Goal: Task Accomplishment & Management: Use online tool/utility

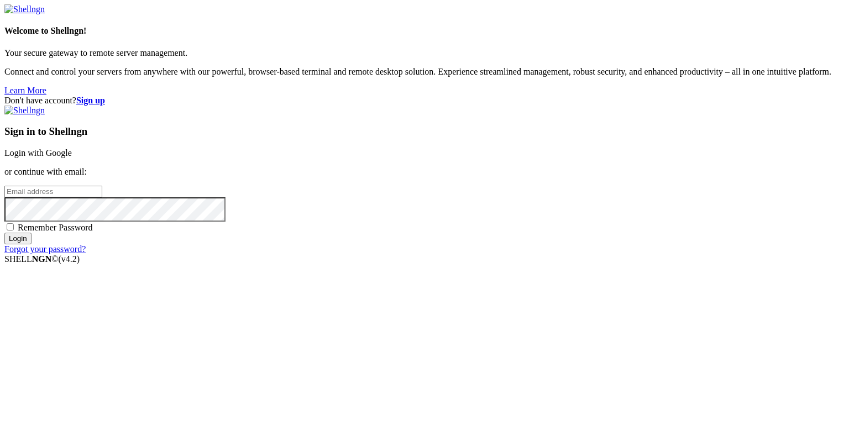
click at [72, 155] on link "Login with Google" at bounding box center [37, 152] width 67 height 9
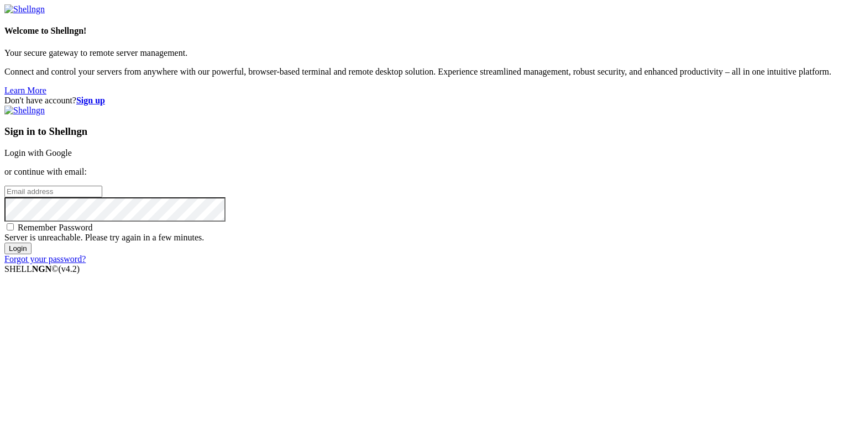
click at [72, 157] on link "Login with Google" at bounding box center [37, 152] width 67 height 9
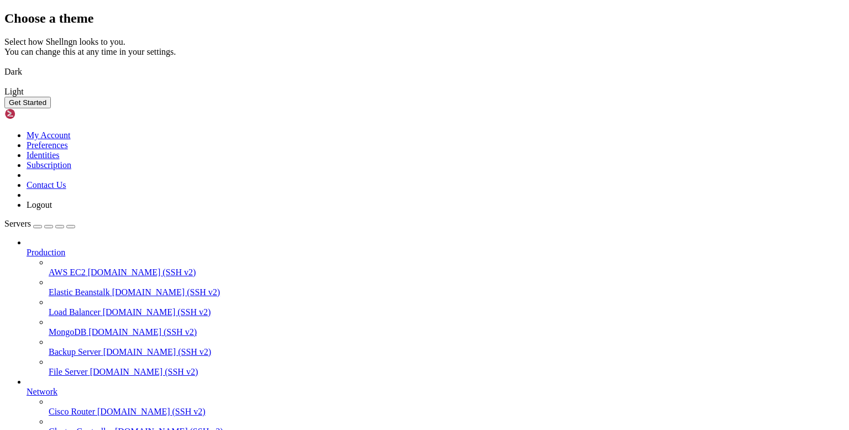
click at [4, 65] on img at bounding box center [4, 65] width 0 height 0
click at [51, 108] on button "Get Started" at bounding box center [27, 103] width 46 height 12
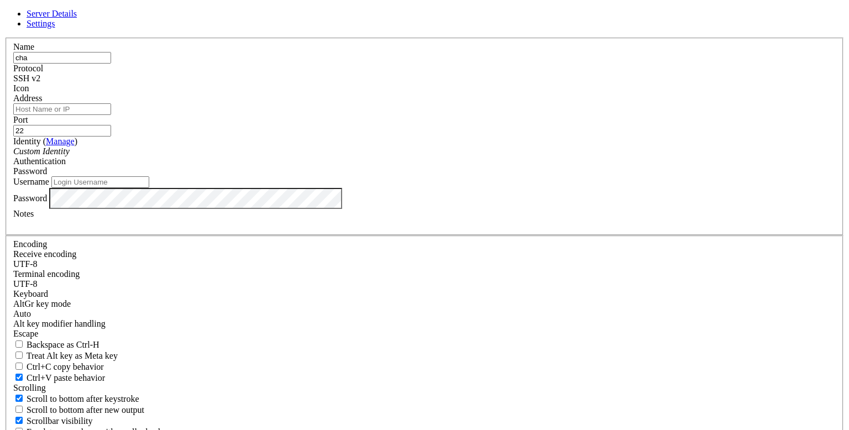
type input "char"
type input "astatide"
click at [111, 115] on input "Address" at bounding box center [62, 109] width 98 height 12
type input "[DOMAIN_NAME]"
click at [486, 83] on div "SSH v2" at bounding box center [424, 79] width 823 height 10
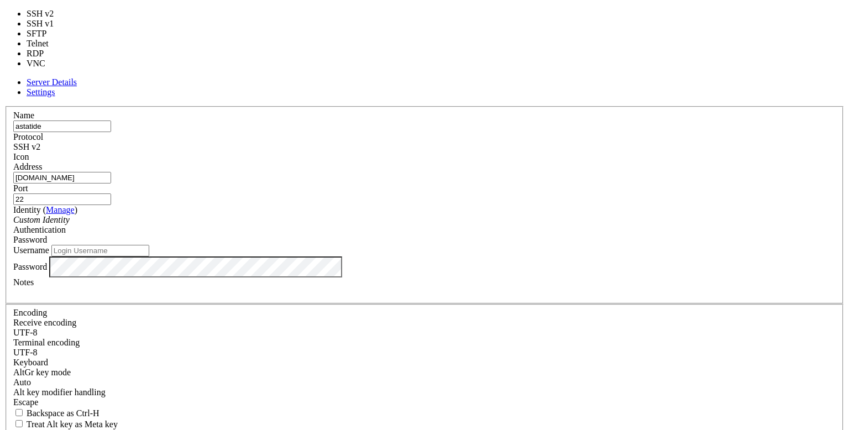
click at [447, 162] on div "Address citadel.astatide.net" at bounding box center [424, 173] width 823 height 22
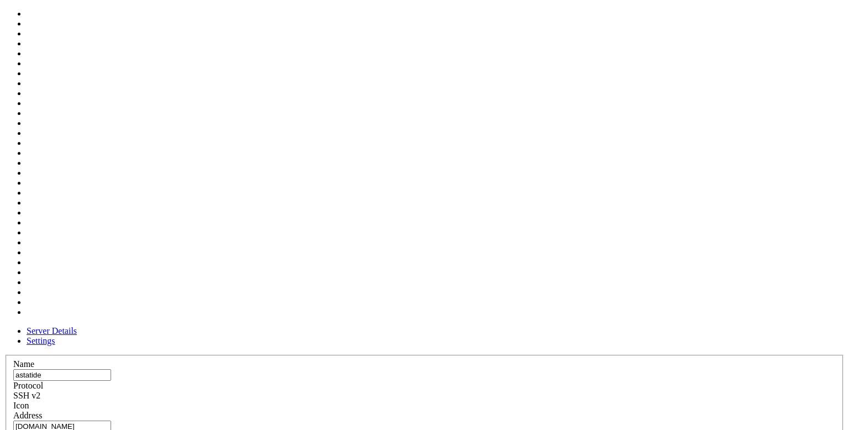
click at [13, 411] on span at bounding box center [13, 411] width 0 height 0
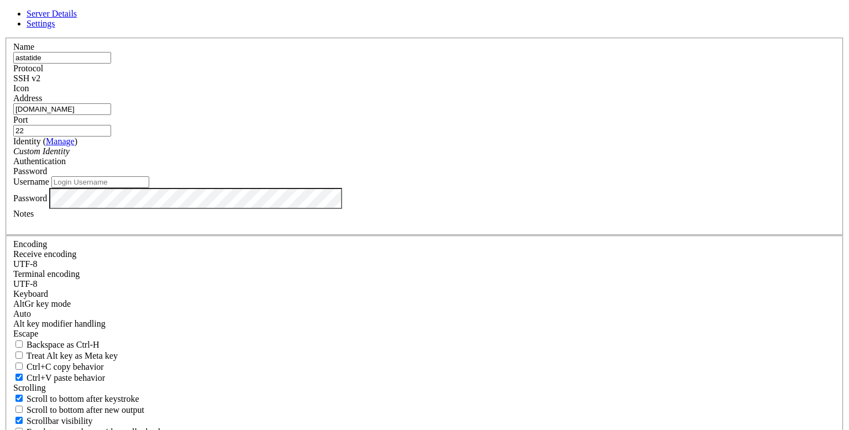
click at [13, 93] on span at bounding box center [13, 93] width 0 height 0
click at [47, 176] on span "Password" at bounding box center [30, 170] width 34 height 9
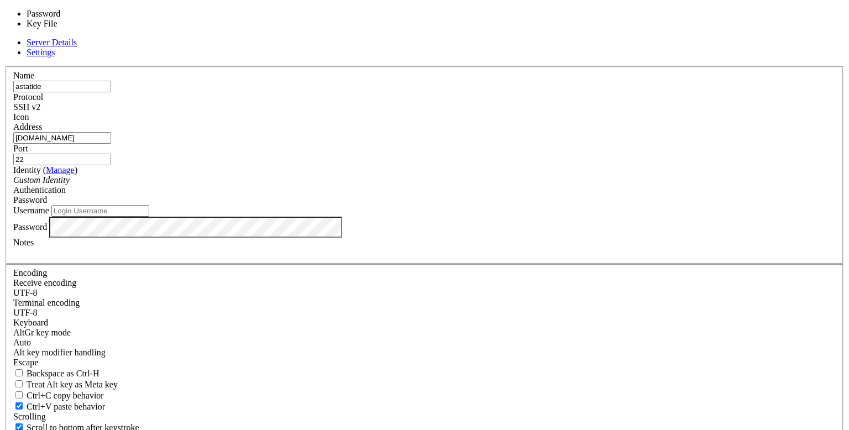
click at [380, 185] on div "Custom Identity" at bounding box center [424, 180] width 823 height 10
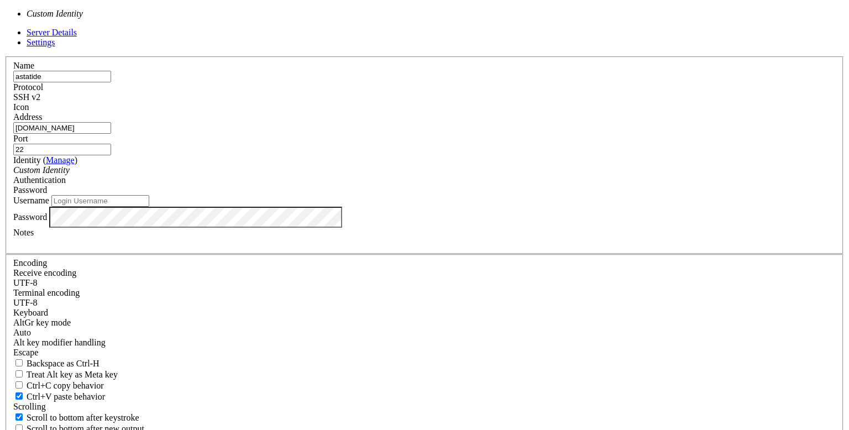
click at [149, 207] on input "Username" at bounding box center [100, 201] width 98 height 12
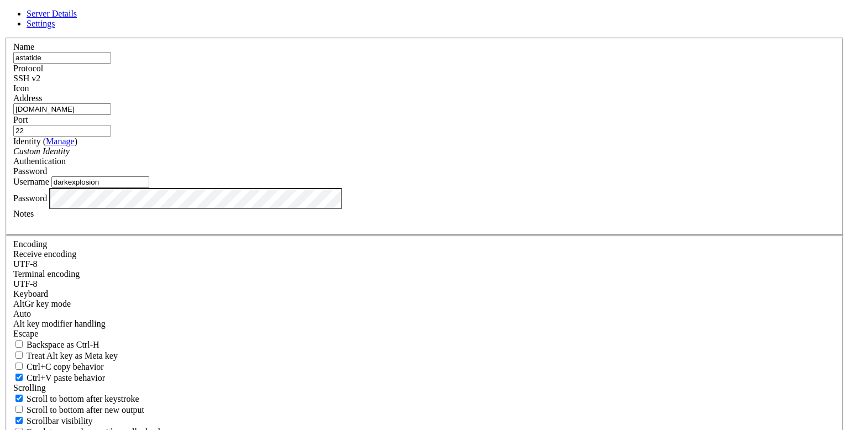
type input "darkexplosion"
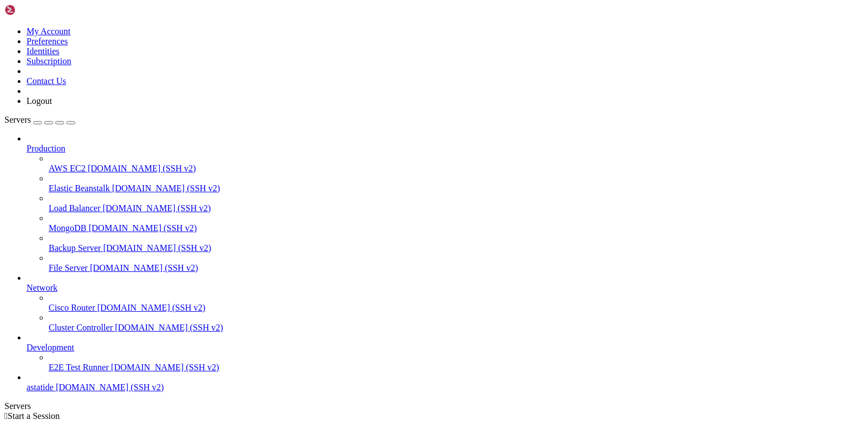
scroll to position [15, 0]
click at [36, 392] on span "astatide" at bounding box center [40, 387] width 27 height 9
click at [73, 392] on span "[DOMAIN_NAME] (SSH v2)" at bounding box center [110, 387] width 108 height 9
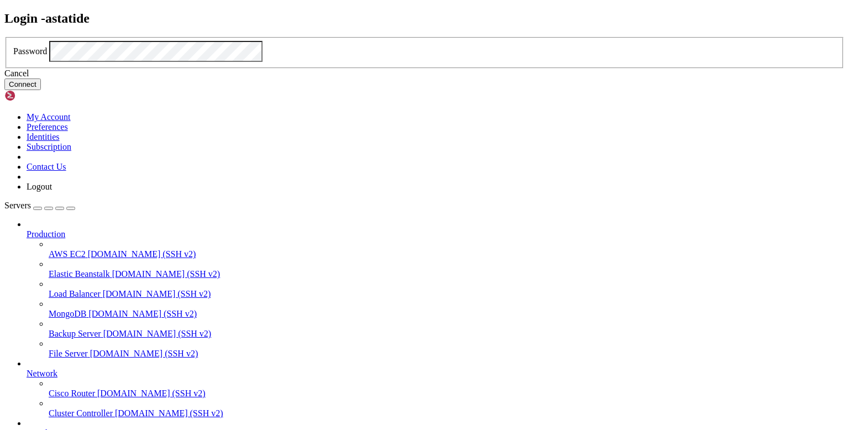
click button "Connect" at bounding box center [22, 84] width 36 height 12
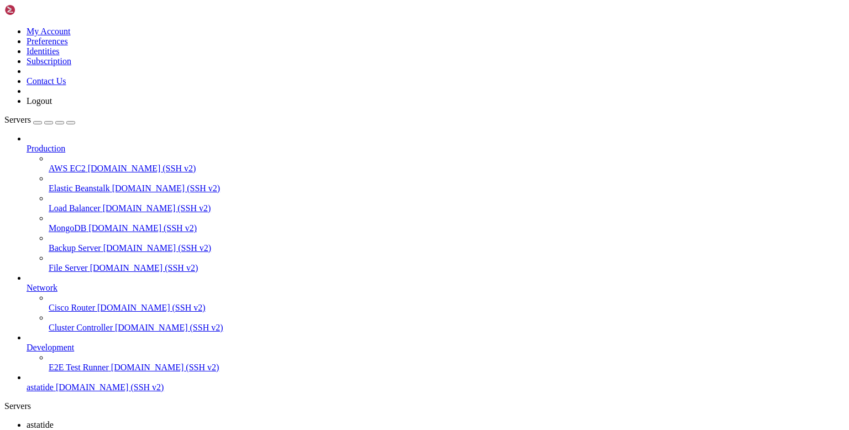
drag, startPoint x: 138, startPoint y: 35, endPoint x: 117, endPoint y: 38, distance: 20.6
click at [117, 38] on div "My Account Preferences Identities Subscription Contact Us Logout Servers Produc…" at bounding box center [424, 315] width 840 height 622
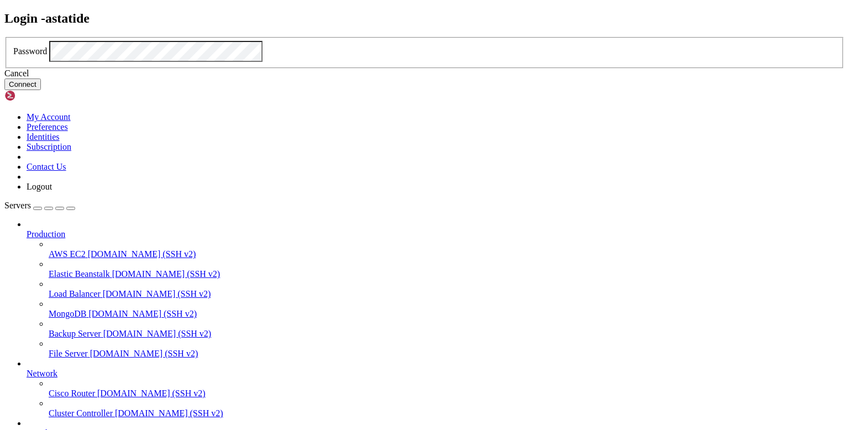
click at [41, 90] on button "Connect" at bounding box center [22, 84] width 36 height 12
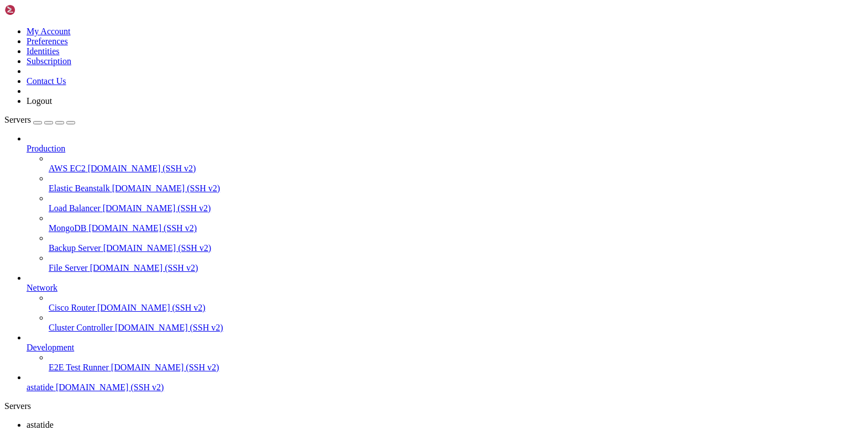
click at [27, 343] on icon at bounding box center [27, 343] width 0 height 0
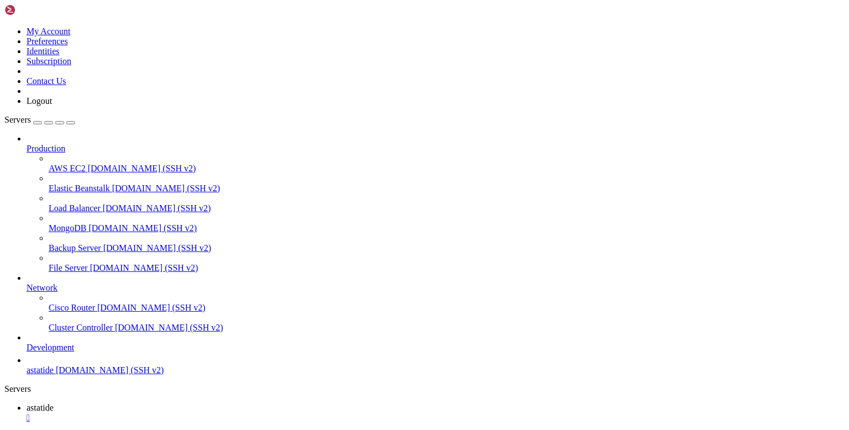
scroll to position [0, 0]
click at [57, 283] on span "Network" at bounding box center [42, 287] width 31 height 9
click at [27, 283] on icon at bounding box center [27, 283] width 0 height 0
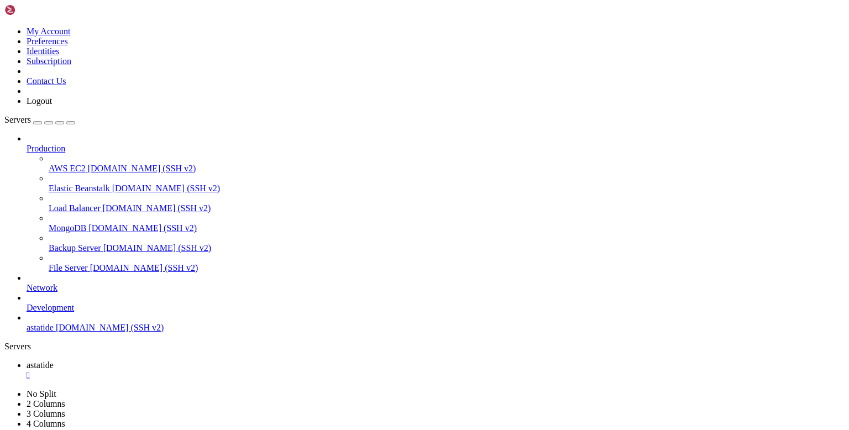
click at [27, 144] on icon at bounding box center [27, 144] width 0 height 0
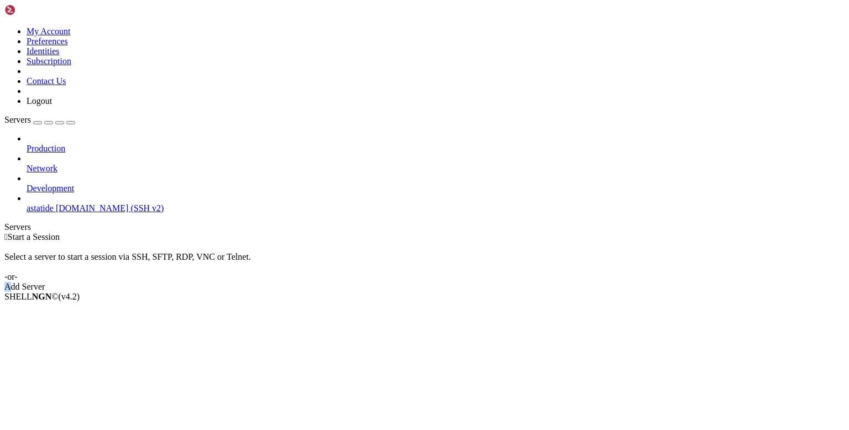
drag, startPoint x: 480, startPoint y: 202, endPoint x: 252, endPoint y: 174, distance: 230.6
click at [252, 232] on div " Start a Session Select a server to start a session via SSH, SFTP, RDP, VNC or…" at bounding box center [424, 262] width 840 height 60
click at [56, 203] on span "[DOMAIN_NAME] (SSH v2)" at bounding box center [110, 207] width 108 height 9
click at [40, 203] on span "astatide" at bounding box center [40, 207] width 27 height 9
click at [54, 203] on span "astatide" at bounding box center [40, 207] width 27 height 9
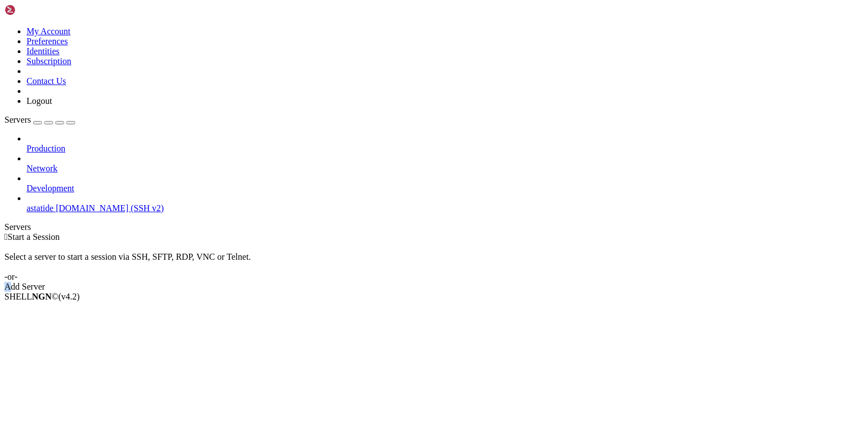
click at [54, 203] on span "astatide" at bounding box center [40, 207] width 27 height 9
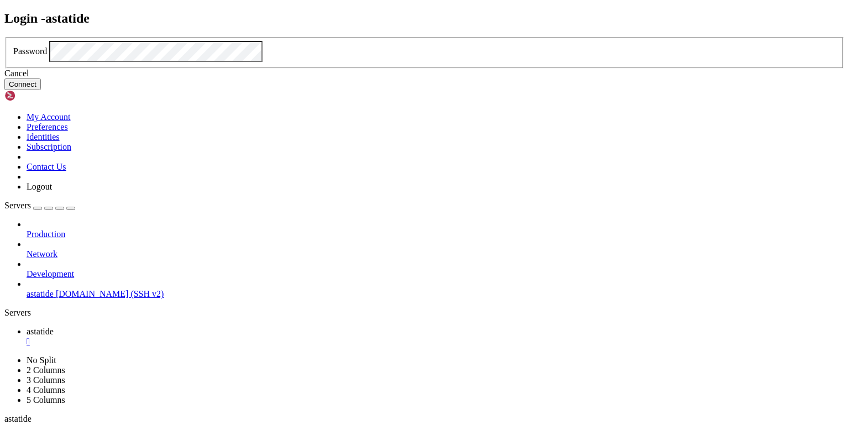
click at [41, 90] on button "Connect" at bounding box center [22, 84] width 36 height 12
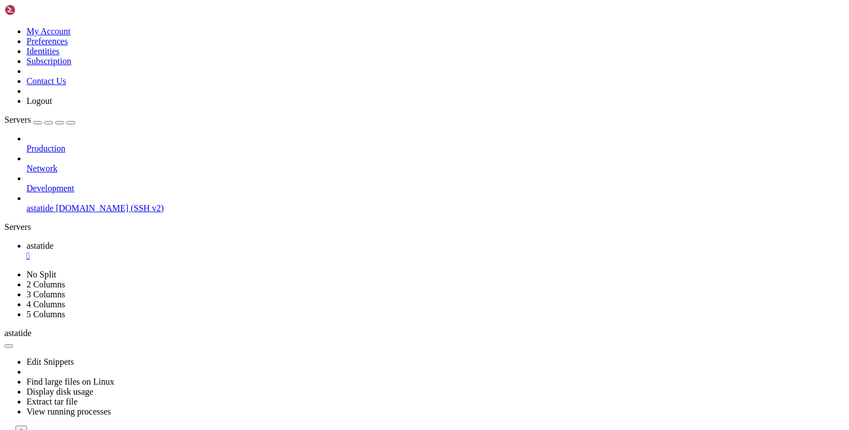
drag, startPoint x: 137, startPoint y: 143, endPoint x: 111, endPoint y: 228, distance: 89.7
click at [111, 213] on div "Production Network Development astatide citadel.astatide.net (SSH v2)" at bounding box center [424, 174] width 840 height 80
drag, startPoint x: 137, startPoint y: 215, endPoint x: 73, endPoint y: 216, distance: 64.1
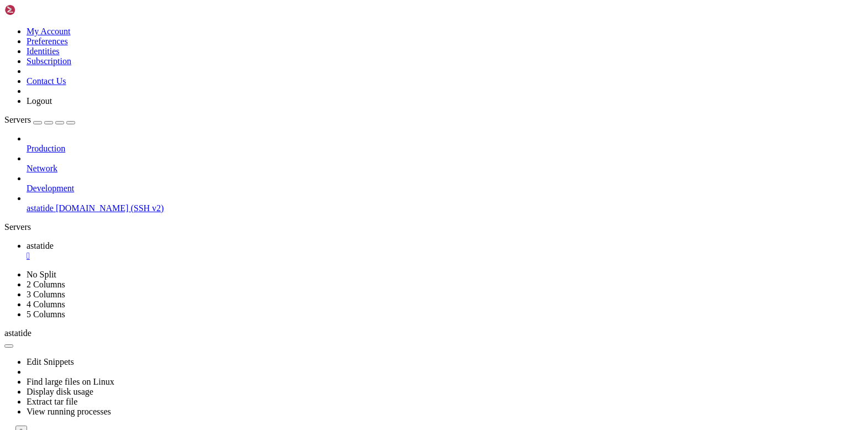
click at [73, 216] on div "My Account Preferences Identities Subscription Contact Us Logout Servers Produc…" at bounding box center [424, 225] width 840 height 443
click at [6, 222] on div "Servers" at bounding box center [424, 227] width 840 height 10
click at [70, 213] on div "Production Network Development astatide citadel.astatide.net (SSH v2)" at bounding box center [424, 174] width 840 height 80
drag, startPoint x: 110, startPoint y: 221, endPoint x: 1, endPoint y: 206, distance: 110.5
click at [4, 206] on div "My Account Preferences Identities Subscription Contact Us Logout Servers Produc…" at bounding box center [424, 225] width 840 height 443
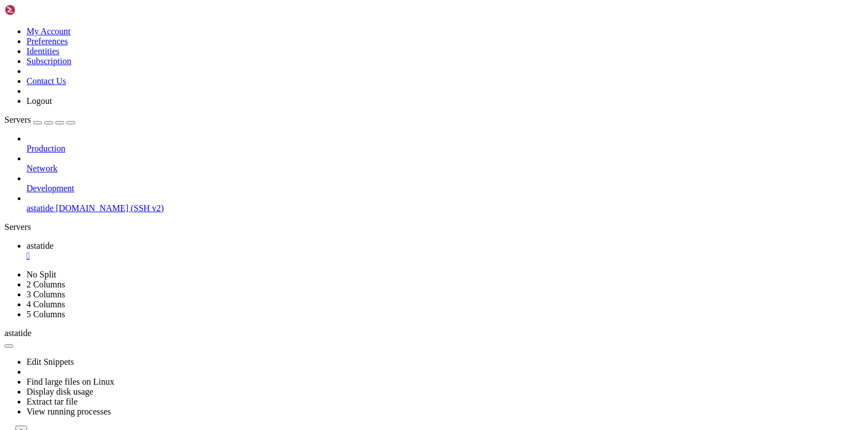
click at [4, 270] on icon at bounding box center [4, 270] width 0 height 0
click at [65, 280] on link "2 Columns" at bounding box center [46, 284] width 39 height 9
click at [4, 270] on icon at bounding box center [4, 270] width 0 height 0
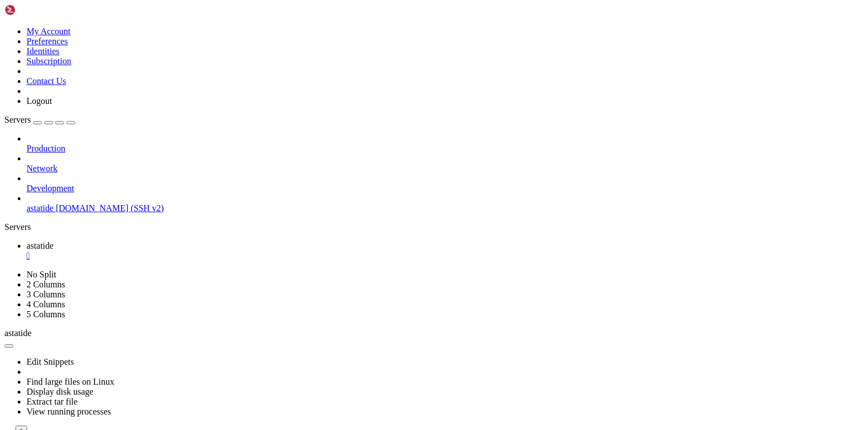
click at [56, 270] on link "No Split" at bounding box center [42, 274] width 30 height 9
click at [4, 270] on icon at bounding box center [4, 270] width 0 height 0
click at [65, 280] on link "2 Columns" at bounding box center [46, 284] width 39 height 9
click at [4, 270] on link at bounding box center [4, 270] width 0 height 0
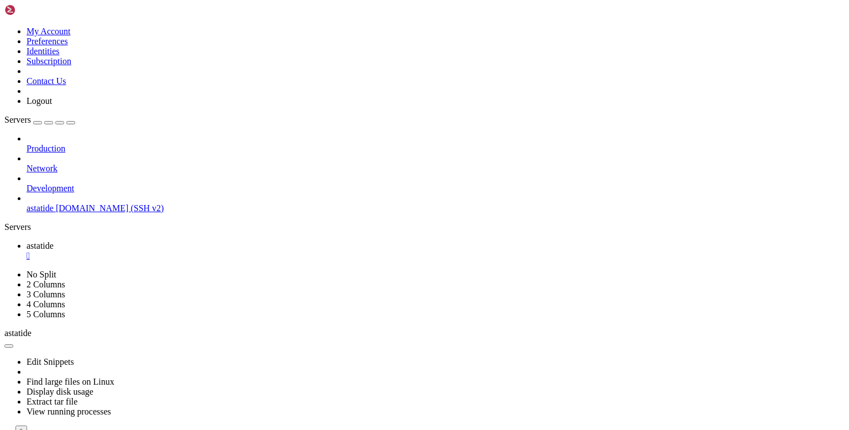
click at [56, 270] on link "No Split" at bounding box center [42, 274] width 30 height 9
click at [4, 430] on icon at bounding box center [4, 437] width 0 height 0
click at [435, 430] on div at bounding box center [424, 437] width 840 height 0
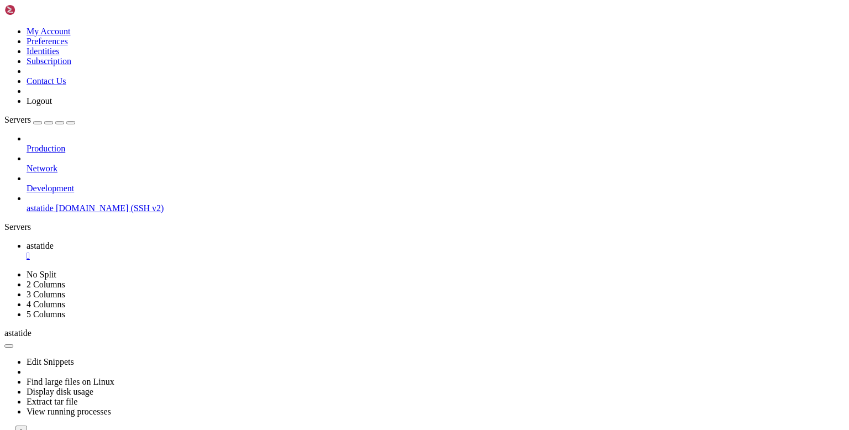
click at [4, 430] on icon at bounding box center [4, 437] width 0 height 0
click at [102, 241] on ul "astatide " at bounding box center [424, 251] width 840 height 20
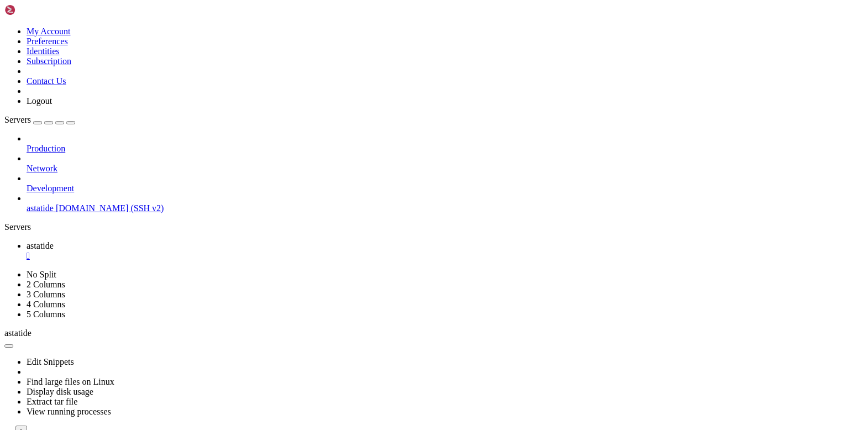
scroll to position [5194, 0]
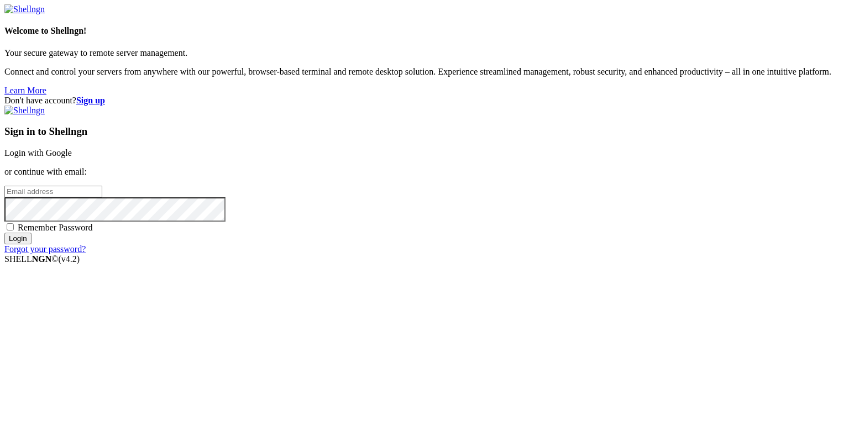
click at [72, 158] on link "Login with Google" at bounding box center [37, 152] width 67 height 9
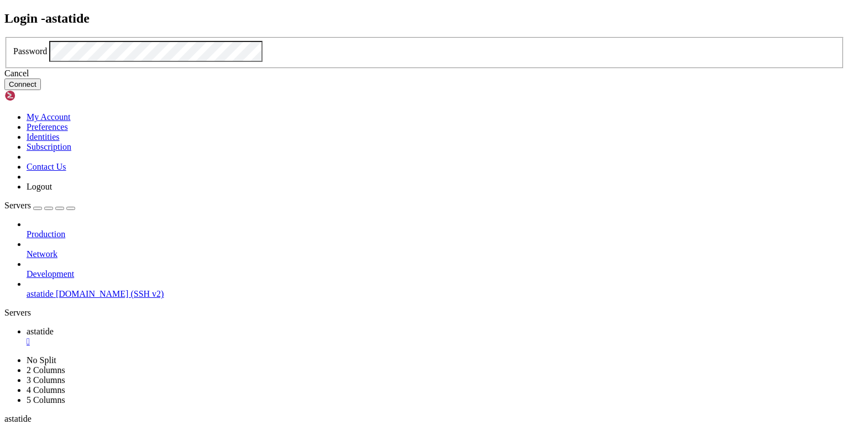
click at [41, 90] on button "Connect" at bounding box center [22, 84] width 36 height 12
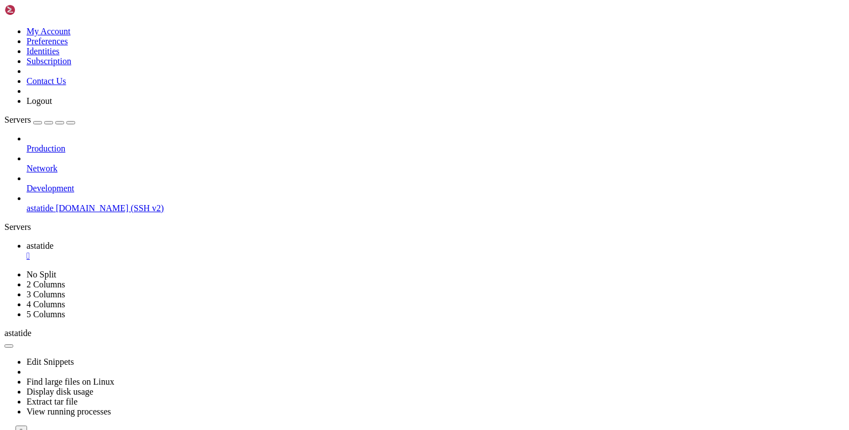
scroll to position [4999, 0]
drag, startPoint x: 138, startPoint y: 149, endPoint x: 0, endPoint y: 126, distance: 139.6
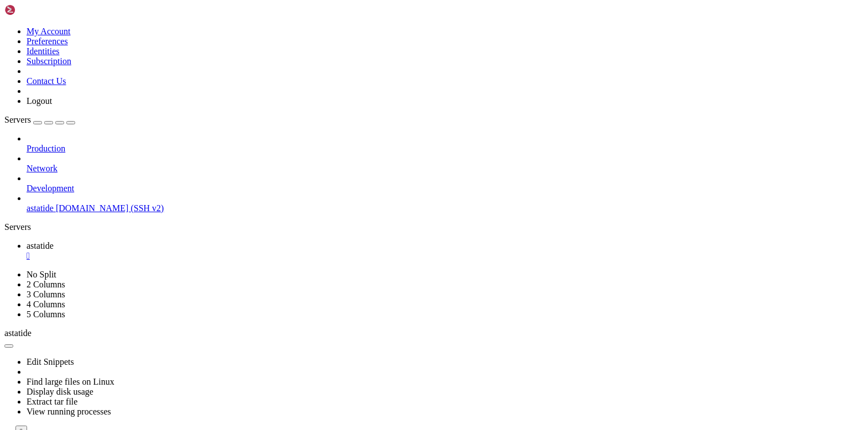
click at [4, 126] on div "My Account Preferences Identities Subscription Contact Us Logout Servers Produc…" at bounding box center [424, 225] width 840 height 443
drag, startPoint x: 138, startPoint y: 207, endPoint x: 1, endPoint y: 192, distance: 137.9
click at [4, 192] on div "My Account Preferences Identities Subscription Contact Us Logout Servers Produc…" at bounding box center [424, 225] width 840 height 443
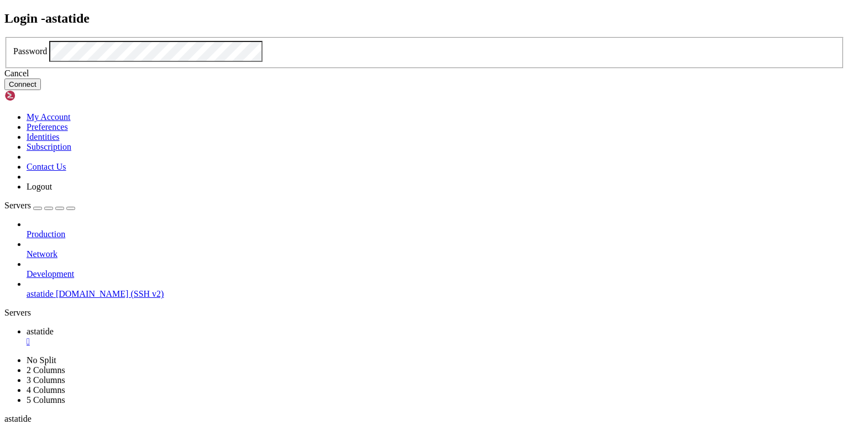
click at [41, 90] on button "Connect" at bounding box center [22, 84] width 36 height 12
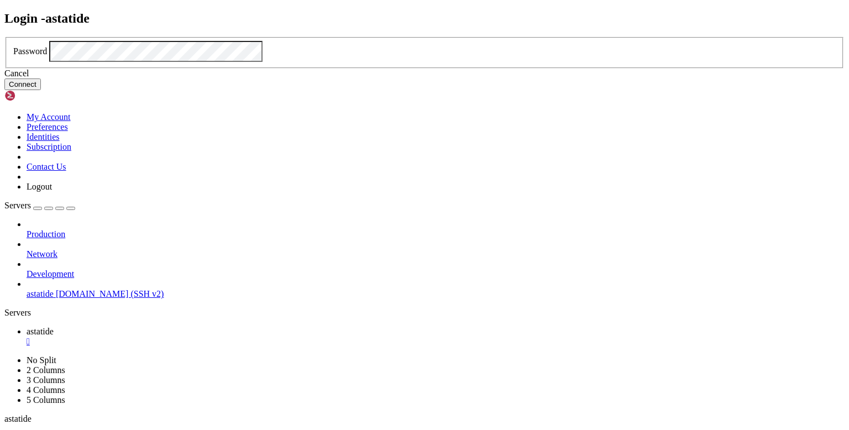
click at [41, 90] on button "Connect" at bounding box center [22, 84] width 36 height 12
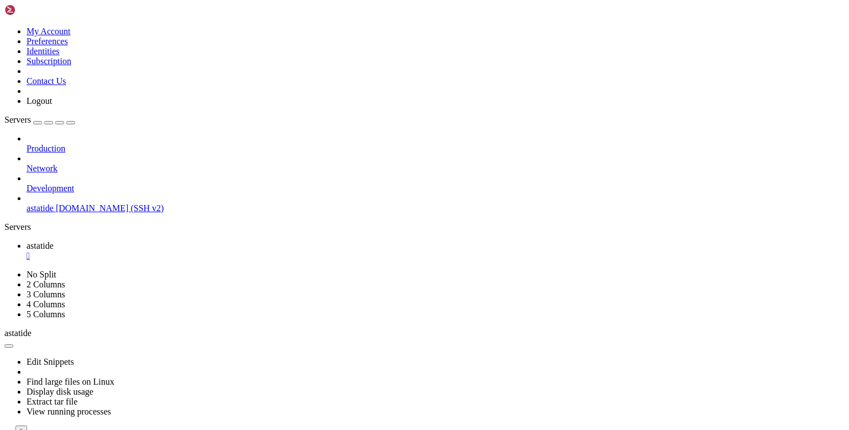
click at [4, 430] on icon at bounding box center [4, 437] width 0 height 0
click at [9, 346] on icon "button" at bounding box center [9, 346] width 0 height 0
click at [41, 387] on link "Display disk usage" at bounding box center [60, 391] width 67 height 9
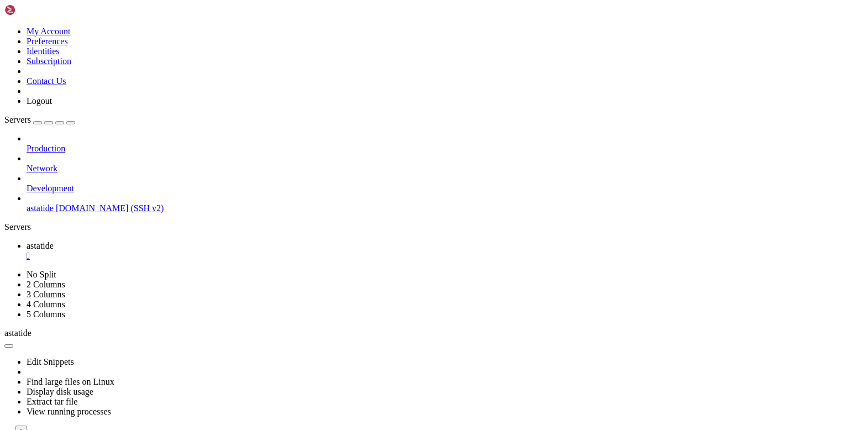
click at [13, 344] on button "button" at bounding box center [8, 345] width 9 height 3
click at [41, 387] on link "Display disk usage" at bounding box center [60, 391] width 67 height 9
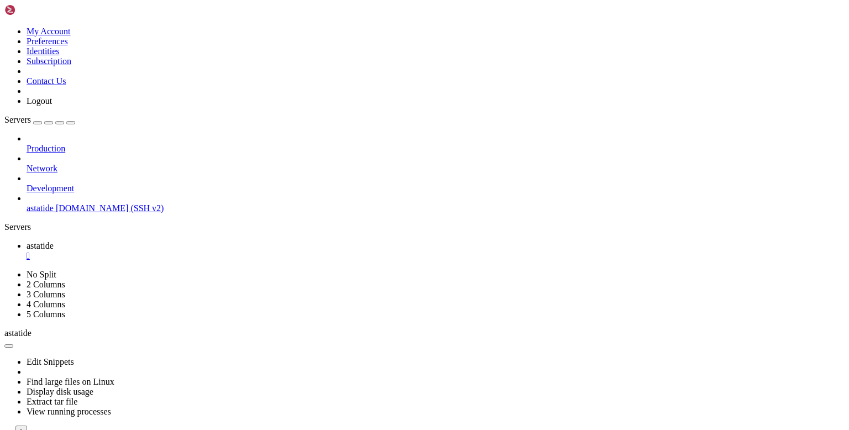
click at [9, 346] on icon "button" at bounding box center [9, 346] width 0 height 0
click at [39, 377] on link "Find large files on Linux" at bounding box center [71, 381] width 88 height 9
click at [9, 430] on icon "button" at bounding box center [9, 434] width 0 height 0
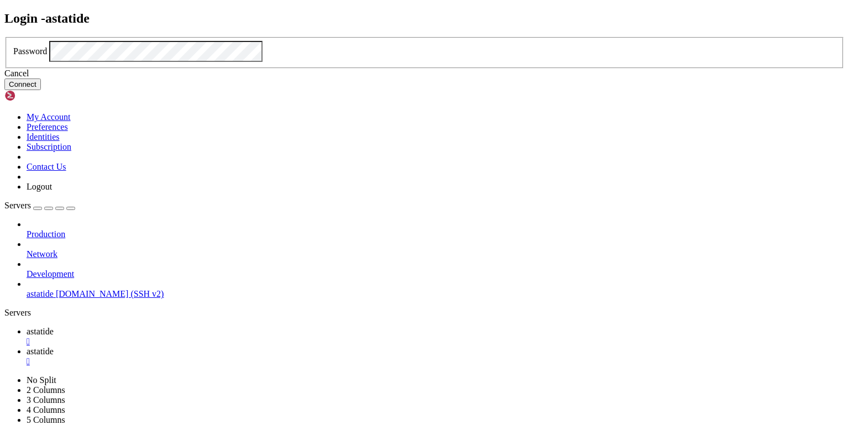
click at [41, 90] on button "Connect" at bounding box center [22, 84] width 36 height 12
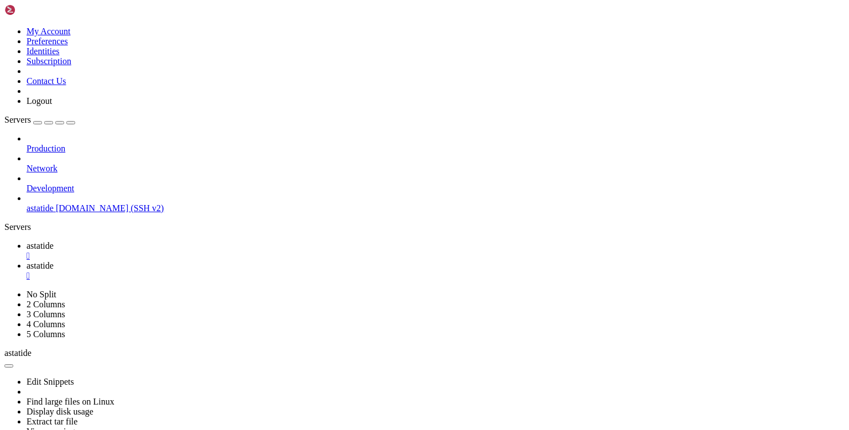
type input "/home/darkexplosion"
click at [4, 290] on link at bounding box center [4, 290] width 0 height 0
click at [65, 300] on link "2 Columns" at bounding box center [46, 304] width 39 height 9
click at [4, 290] on icon at bounding box center [4, 290] width 0 height 0
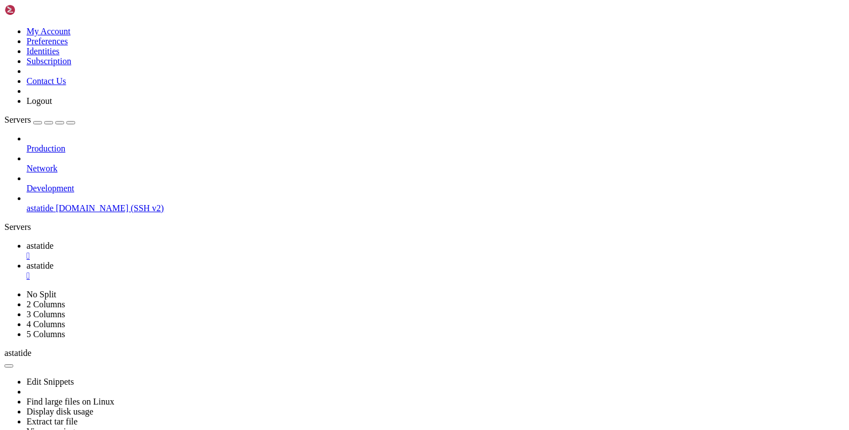
click at [56, 290] on link "No Split" at bounding box center [42, 294] width 30 height 9
click at [140, 271] on div "" at bounding box center [436, 276] width 818 height 10
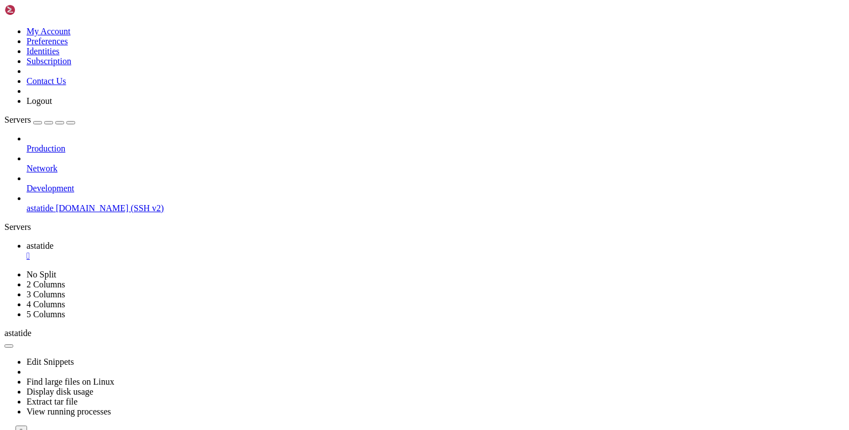
scroll to position [4, 0]
click at [8, 222] on div "Servers" at bounding box center [424, 227] width 840 height 10
click at [82, 213] on div "Production Network Development astatide citadel.astatide.net (SSH v2)" at bounding box center [424, 174] width 840 height 80
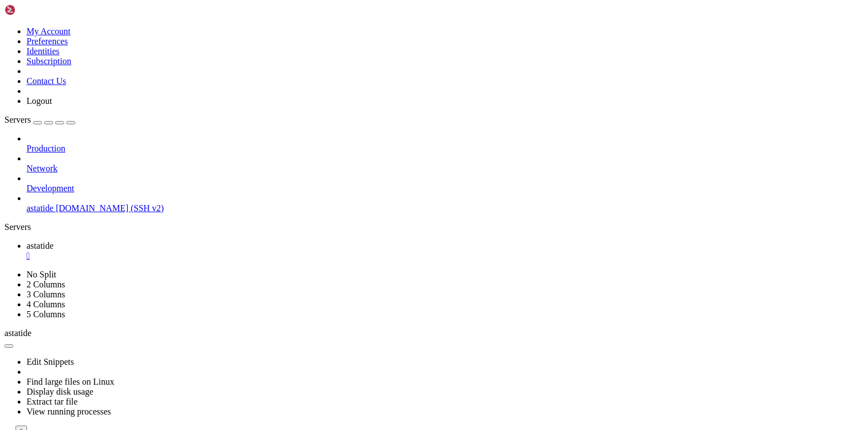
scroll to position [5264, 0]
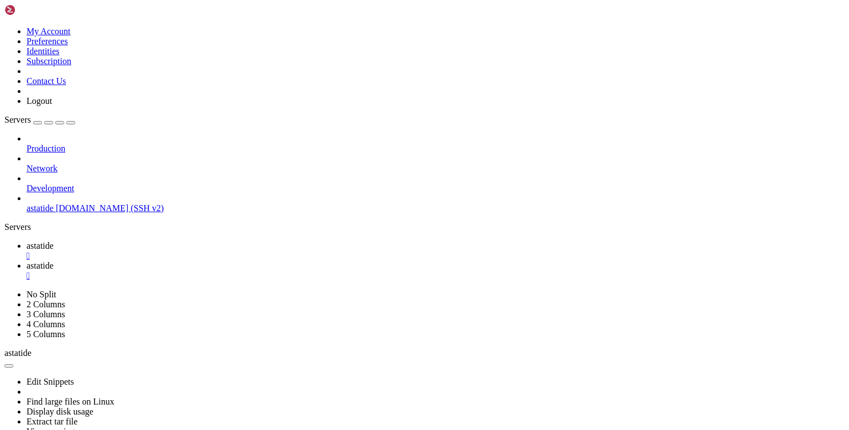
scroll to position [0, 0]
drag, startPoint x: 109, startPoint y: 98, endPoint x: 2, endPoint y: 106, distance: 107.5
click at [4, 106] on div "My Account Preferences Identities Subscription Contact Us Logout Servers Produc…" at bounding box center [424, 316] width 840 height 625
click at [142, 271] on div "" at bounding box center [436, 276] width 818 height 10
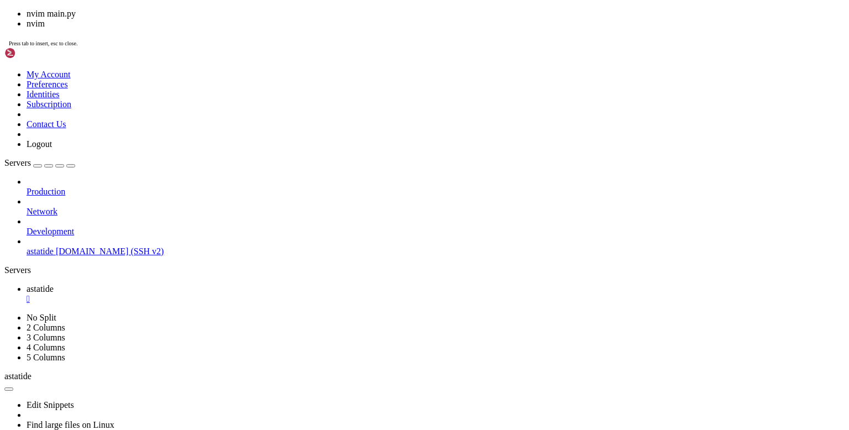
scroll to position [5741, 0]
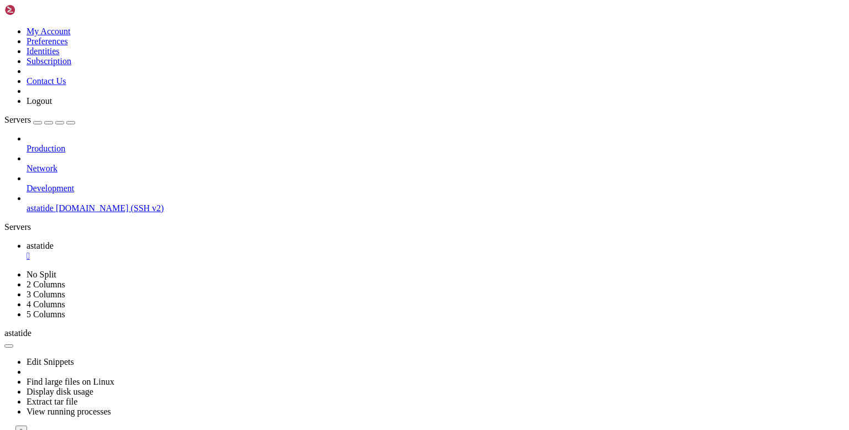
click at [9, 430] on icon "button" at bounding box center [9, 434] width 0 height 0
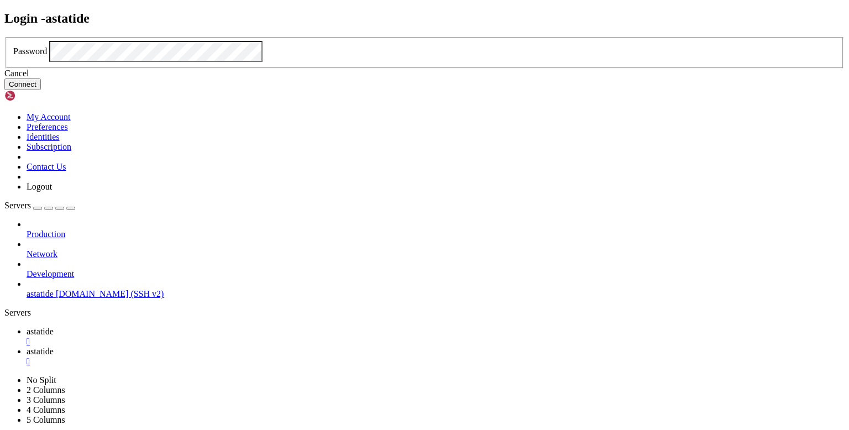
click at [41, 90] on button "Connect" at bounding box center [22, 84] width 36 height 12
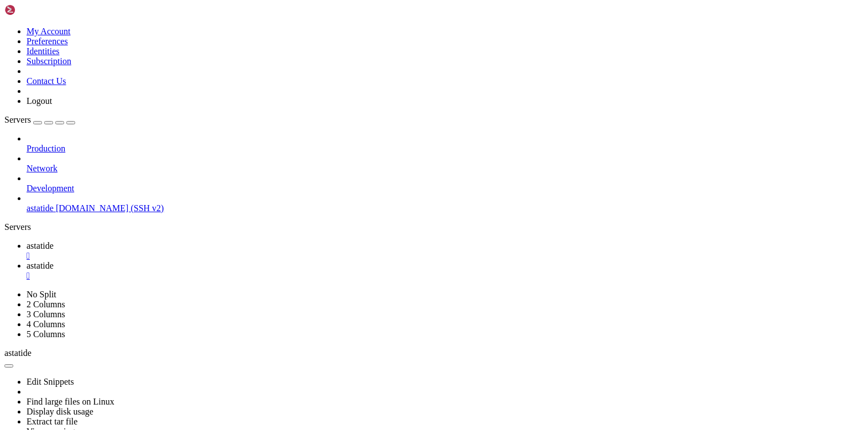
type input "/home/darkexplosion"
click at [141, 271] on div "" at bounding box center [436, 276] width 818 height 10
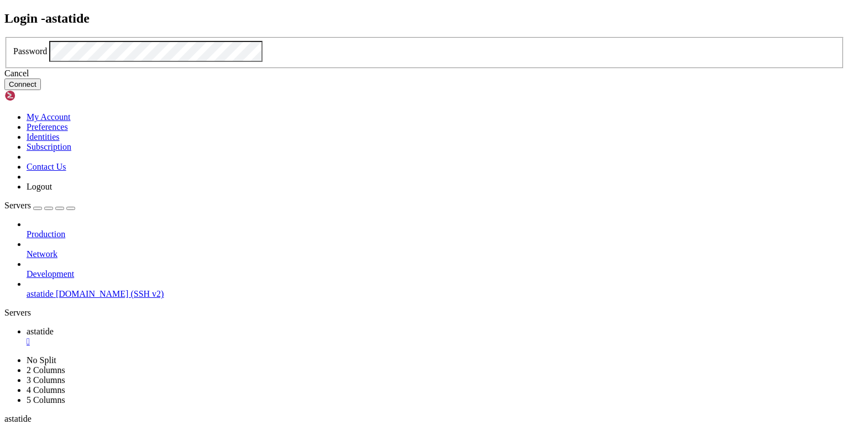
click at [41, 90] on button "Connect" at bounding box center [22, 84] width 36 height 12
click at [421, 78] on div "Cancel" at bounding box center [424, 74] width 840 height 10
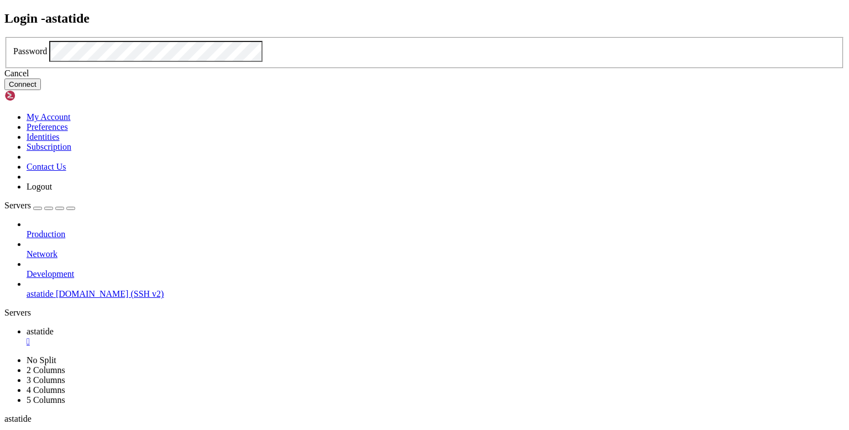
click at [41, 90] on button "Connect" at bounding box center [22, 84] width 36 height 12
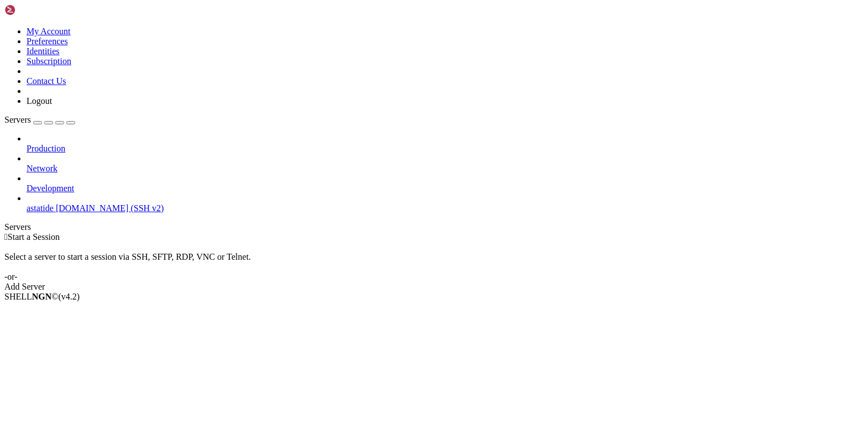
click at [500, 282] on div "Add Server" at bounding box center [424, 287] width 840 height 10
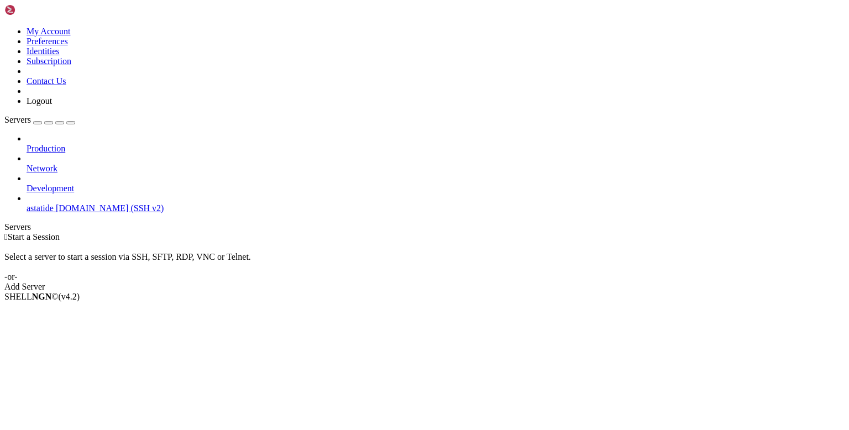
click at [54, 203] on span "astatide" at bounding box center [40, 207] width 27 height 9
click at [56, 203] on span "[DOMAIN_NAME] (SSH v2)" at bounding box center [110, 207] width 108 height 9
click at [54, 203] on span "astatide" at bounding box center [40, 207] width 27 height 9
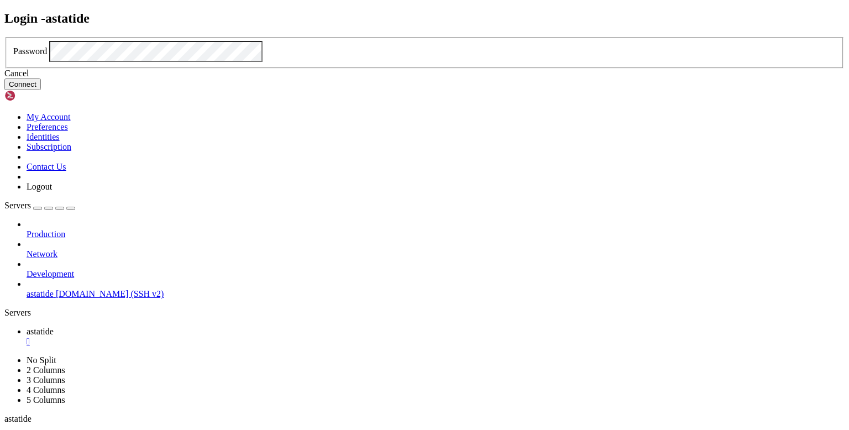
click at [41, 90] on button "Connect" at bounding box center [22, 84] width 36 height 12
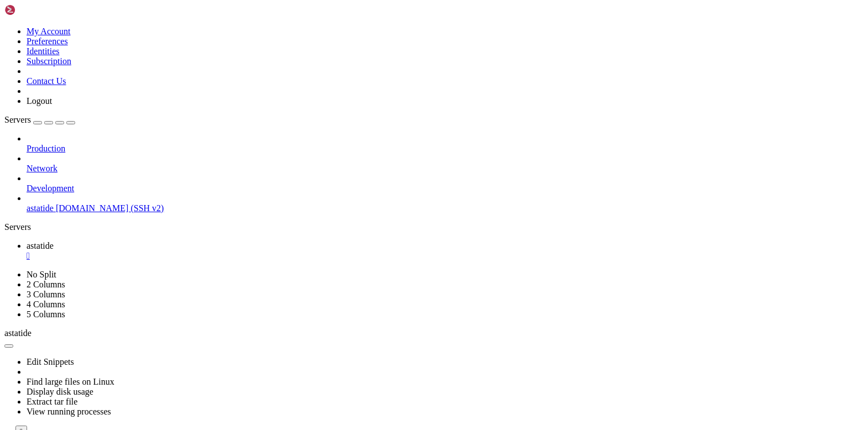
drag, startPoint x: 138, startPoint y: 67, endPoint x: 0, endPoint y: 64, distance: 137.7
click at [4, 64] on div "My Account Preferences Identities Subscription Contact Us Logout Servers Produc…" at bounding box center [424, 225] width 840 height 443
